Goal: Find specific fact: Find specific fact

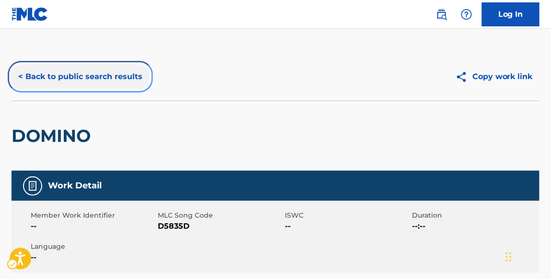
click at [108, 73] on button "< Back to public search results" at bounding box center [81, 77] width 138 height 24
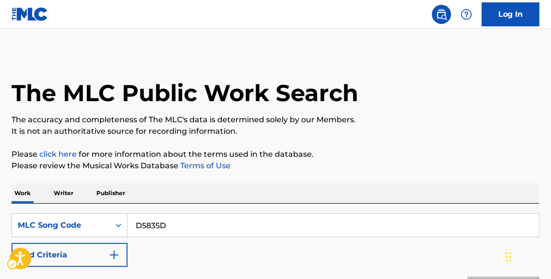
scroll to position [179, 0]
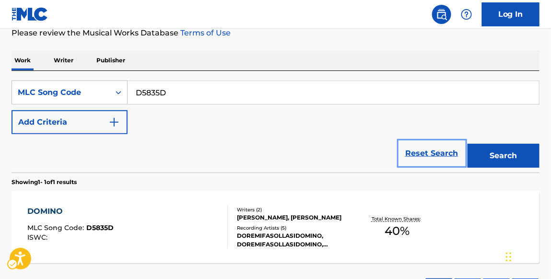
click at [419, 154] on link "Reset Search" at bounding box center [432, 153] width 62 height 21
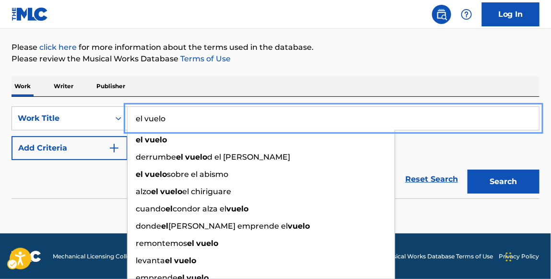
type input "el vuelo"
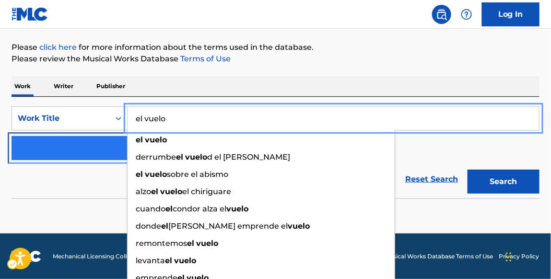
click at [116, 149] on img "Search Form" at bounding box center [114, 149] width 12 height 12
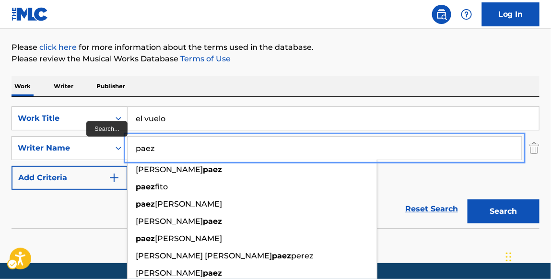
type input "paez"
click at [468, 200] on button "Search" at bounding box center [504, 212] width 72 height 24
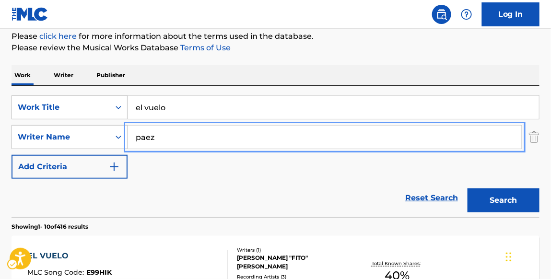
scroll to position [220, 0]
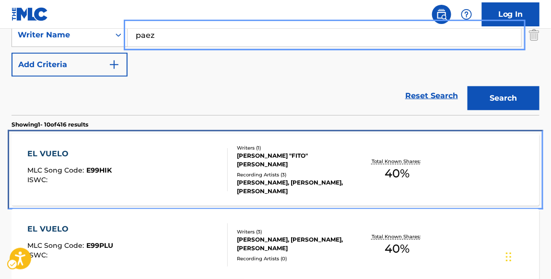
click at [64, 149] on div "EL VUELO" at bounding box center [69, 154] width 84 height 12
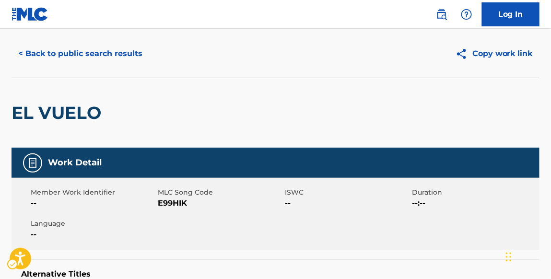
scroll to position [2, 0]
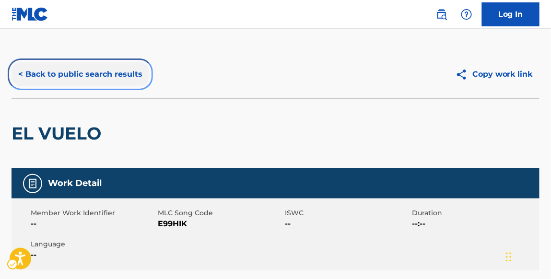
click at [105, 73] on button "< Back to public search results" at bounding box center [81, 74] width 138 height 24
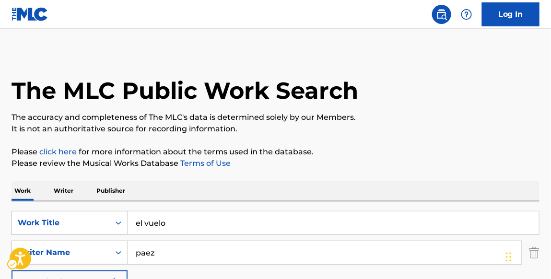
scroll to position [275, 0]
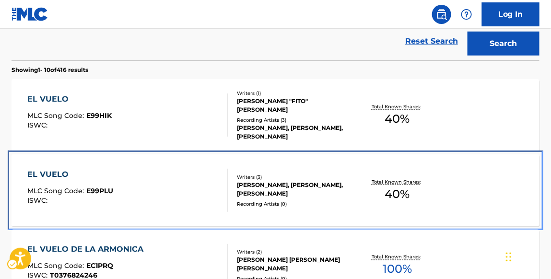
click at [57, 169] on div "EL VUELO" at bounding box center [70, 175] width 86 height 12
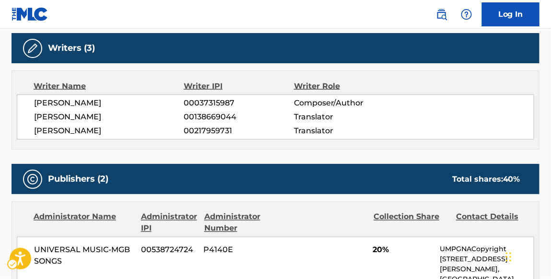
scroll to position [108, 0]
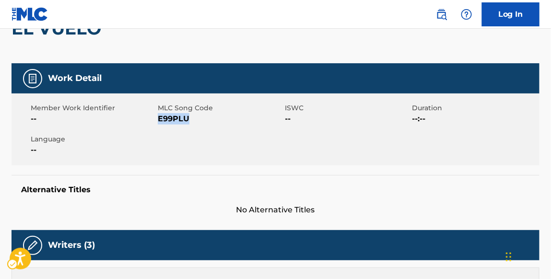
drag, startPoint x: 191, startPoint y: 121, endPoint x: 160, endPoint y: 120, distance: 30.2
click at [160, 120] on span "MLC Song Code - E99PLU" at bounding box center [220, 119] width 125 height 12
copy span "E99PLU"
